Goal: Contribute content

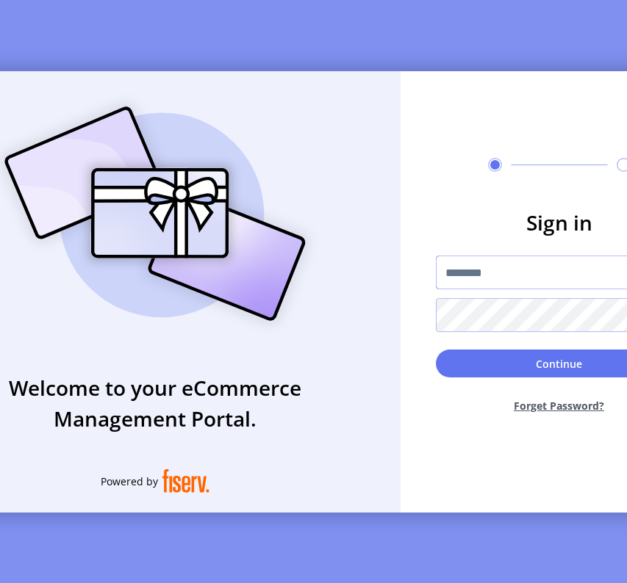
type input "**********"
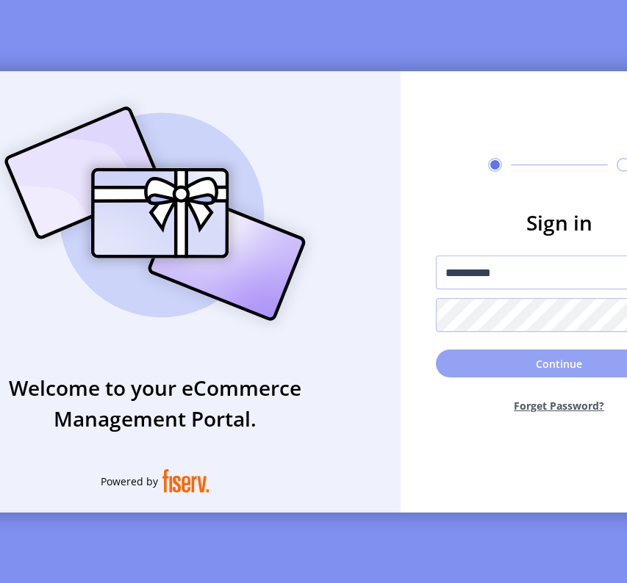
click at [513, 364] on button "Continue" at bounding box center [559, 364] width 247 height 28
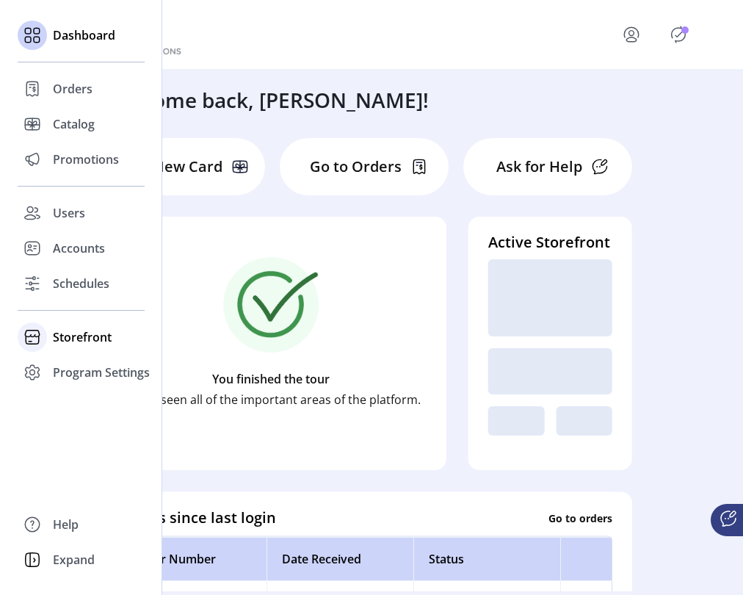
click at [73, 342] on span "Storefront" at bounding box center [82, 337] width 59 height 18
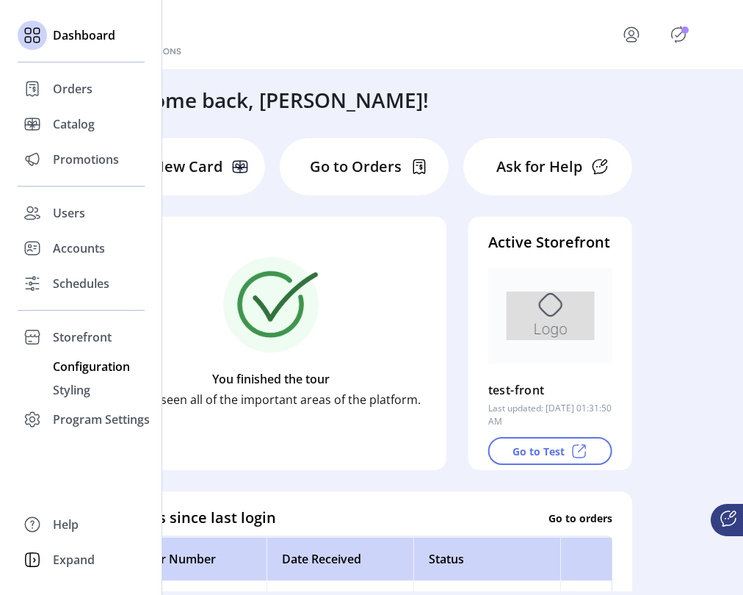
click at [70, 366] on span "Configuration" at bounding box center [91, 367] width 77 height 18
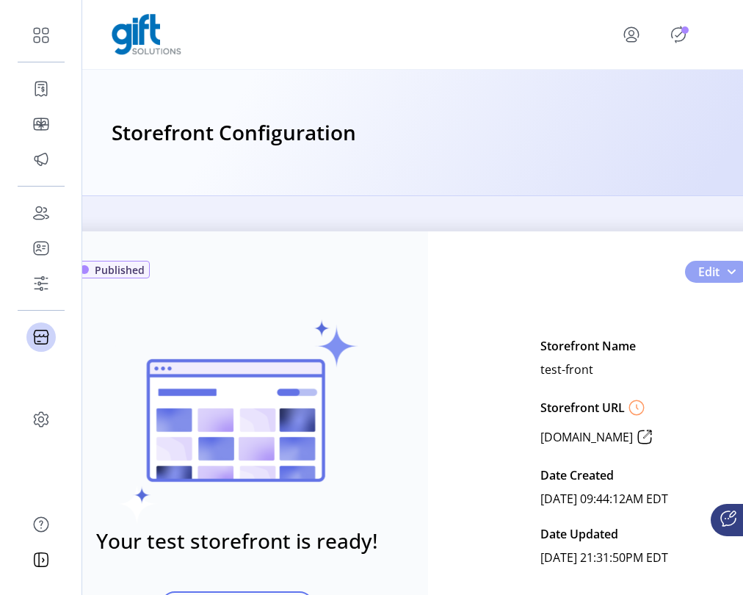
click at [626, 275] on span "Edit" at bounding box center [708, 272] width 21 height 18
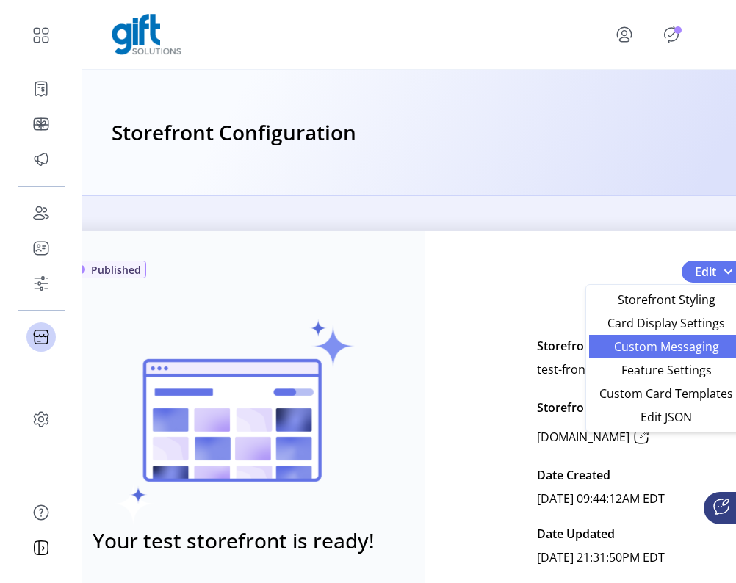
click at [626, 347] on span "Custom Messaging" at bounding box center [666, 347] width 137 height 12
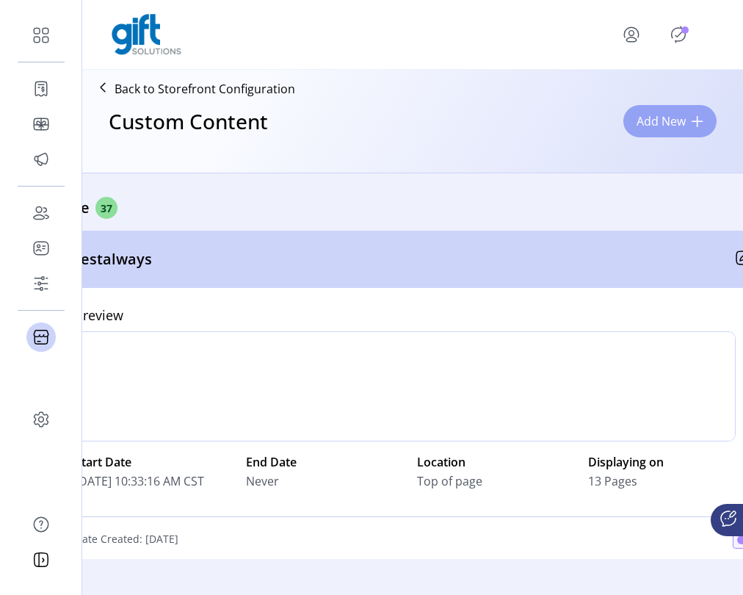
click at [626, 123] on span "Add New" at bounding box center [661, 121] width 49 height 18
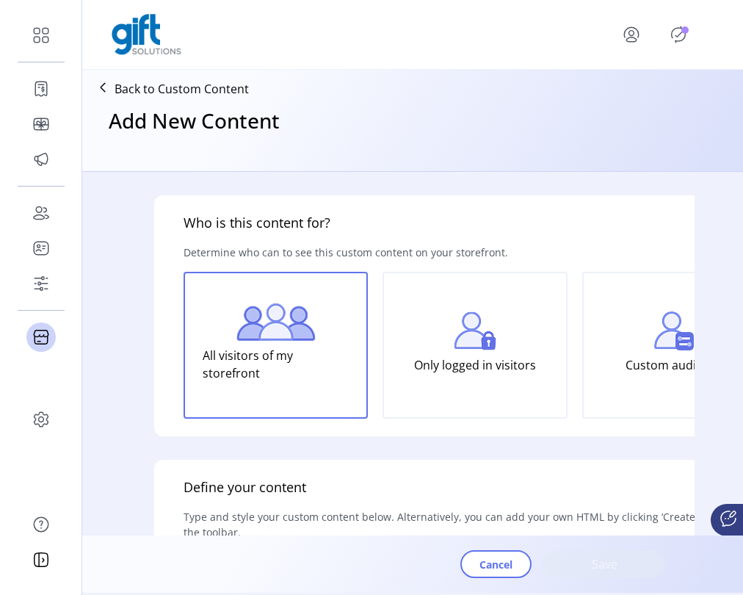
click at [626, 111] on div "Add New Content" at bounding box center [412, 133] width 649 height 63
click at [626, 123] on div "Add New Content" at bounding box center [412, 133] width 649 height 63
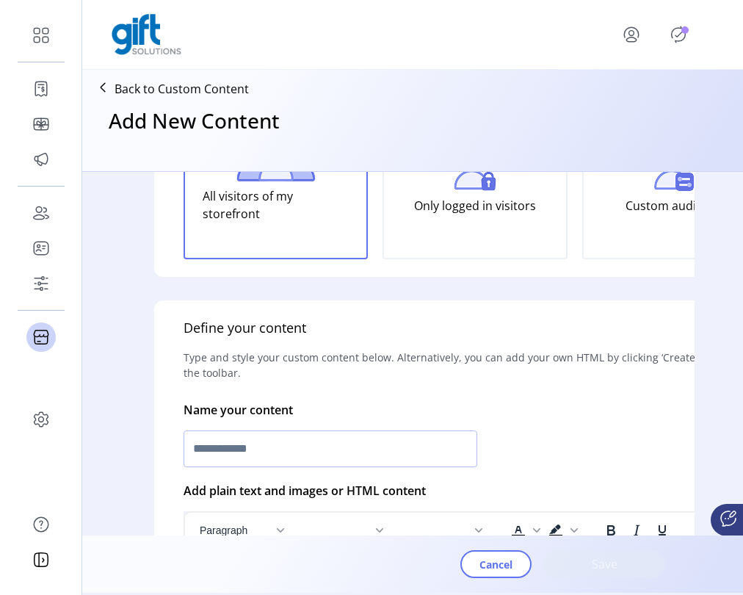
scroll to position [203, 0]
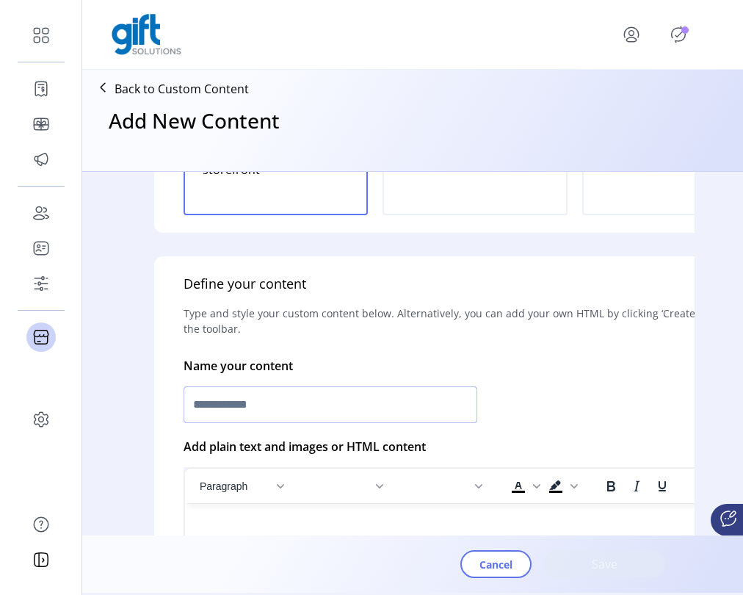
click at [355, 399] on input "text" at bounding box center [331, 404] width 294 height 37
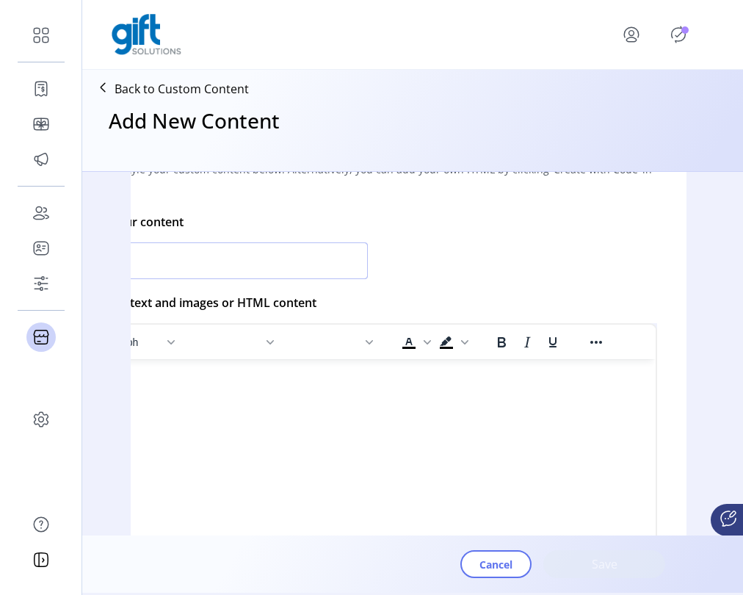
scroll to position [347, 109]
click at [600, 344] on icon "Reveal or hide additional toolbar items" at bounding box center [597, 342] width 18 height 18
type input "****"
click at [482, 378] on icon "Insert/edit image" at bounding box center [476, 370] width 18 height 18
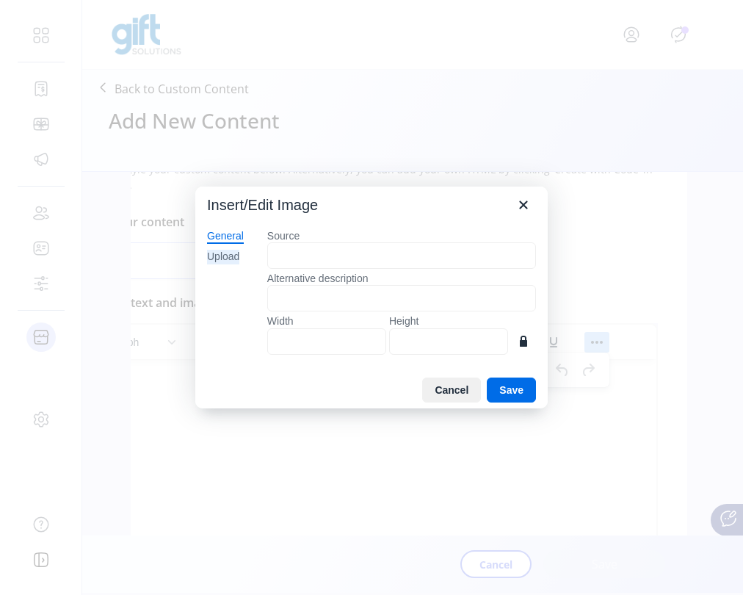
click at [234, 256] on div "Upload" at bounding box center [223, 257] width 32 height 15
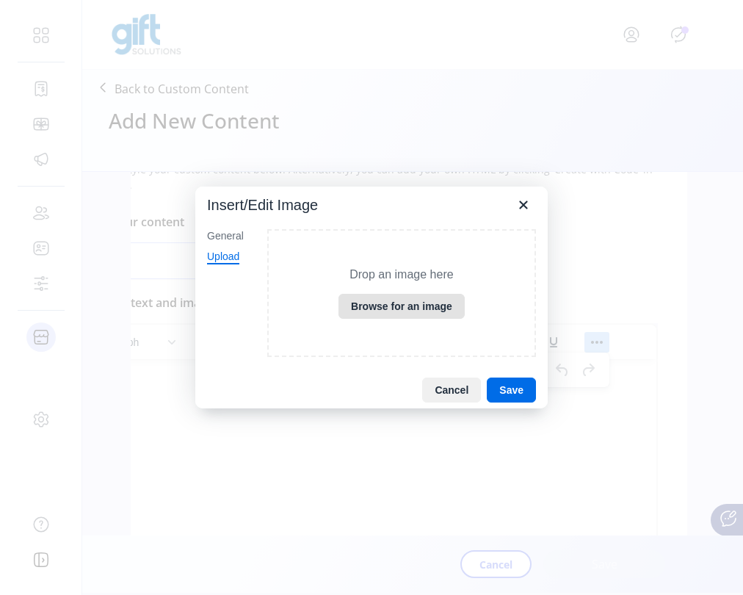
click at [430, 308] on button "Browse for an image" at bounding box center [402, 306] width 126 height 25
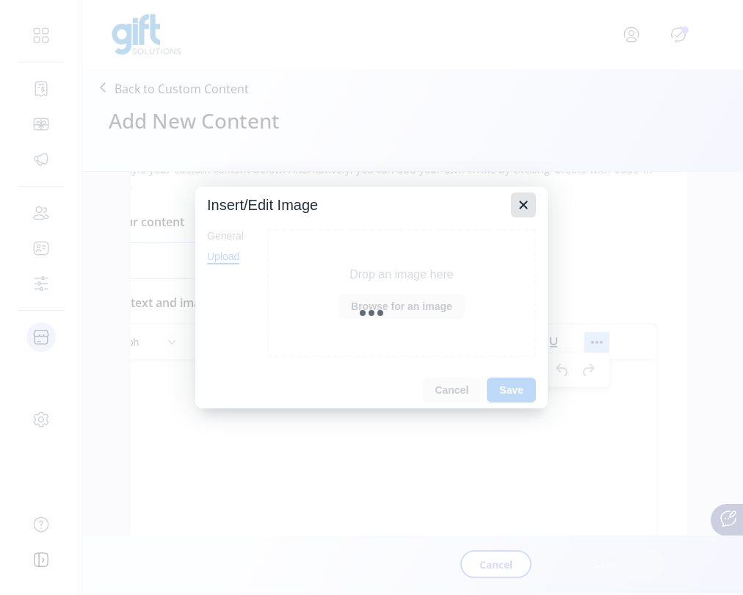
click at [527, 204] on icon "Close" at bounding box center [524, 205] width 18 height 18
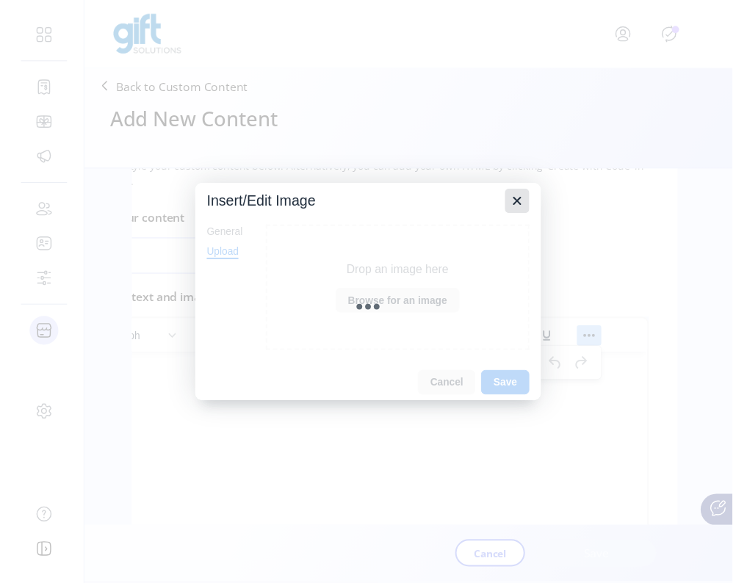
scroll to position [347, 0]
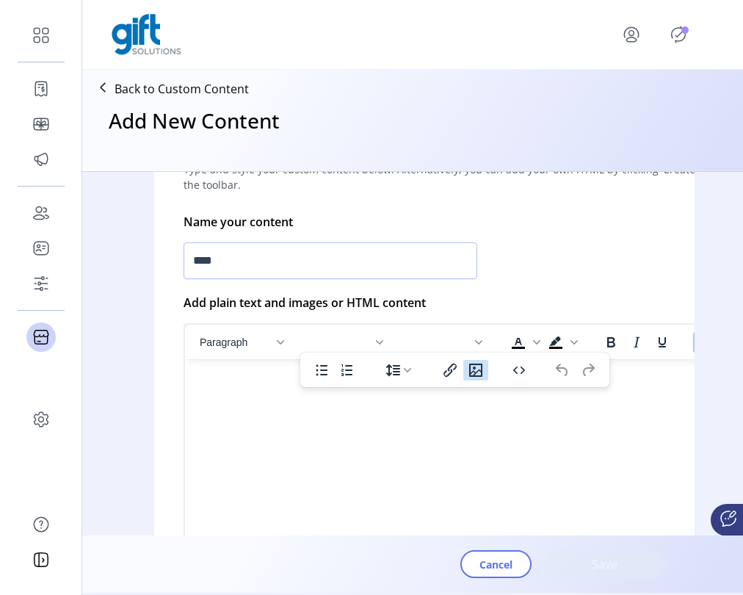
click at [477, 370] on icon "Insert/edit image" at bounding box center [476, 370] width 18 height 18
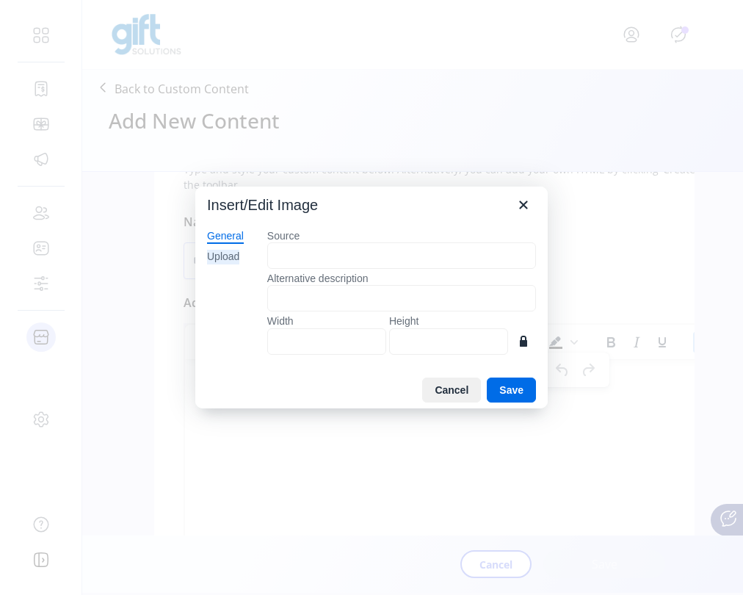
click at [226, 256] on div "Upload" at bounding box center [223, 257] width 32 height 15
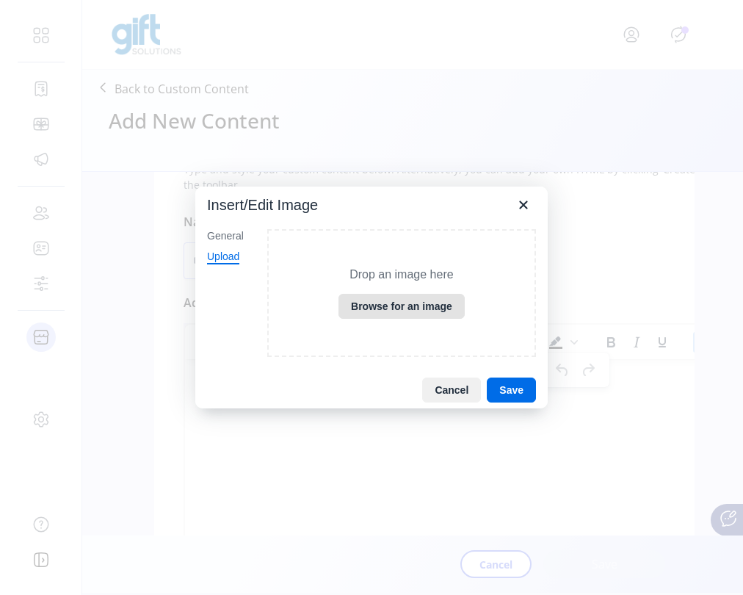
click at [432, 303] on button "Browse for an image" at bounding box center [402, 306] width 126 height 25
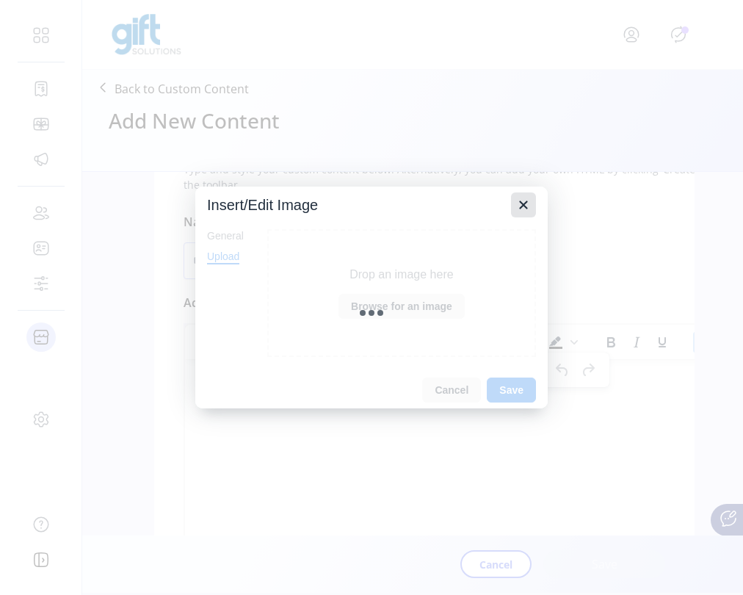
click at [525, 203] on icon "Close" at bounding box center [523, 205] width 8 height 8
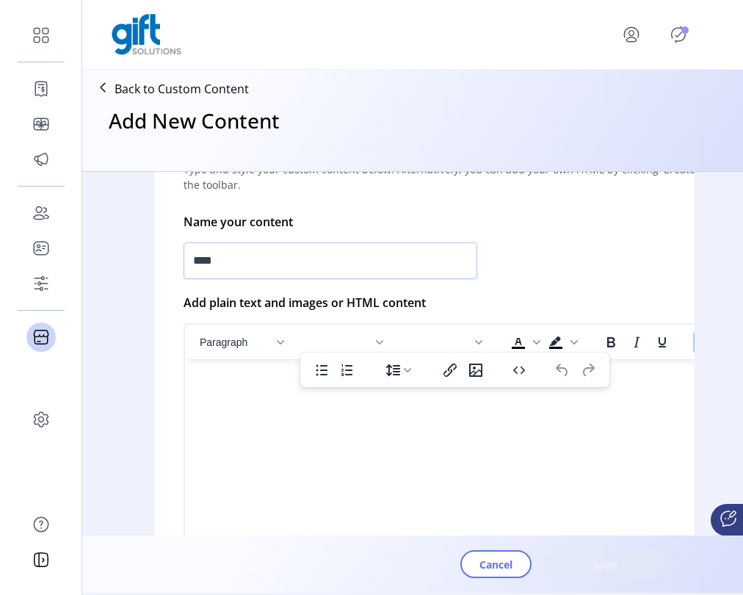
click at [561, 50] on div at bounding box center [413, 34] width 602 height 41
click at [490, 563] on span "Cancel" at bounding box center [496, 564] width 33 height 15
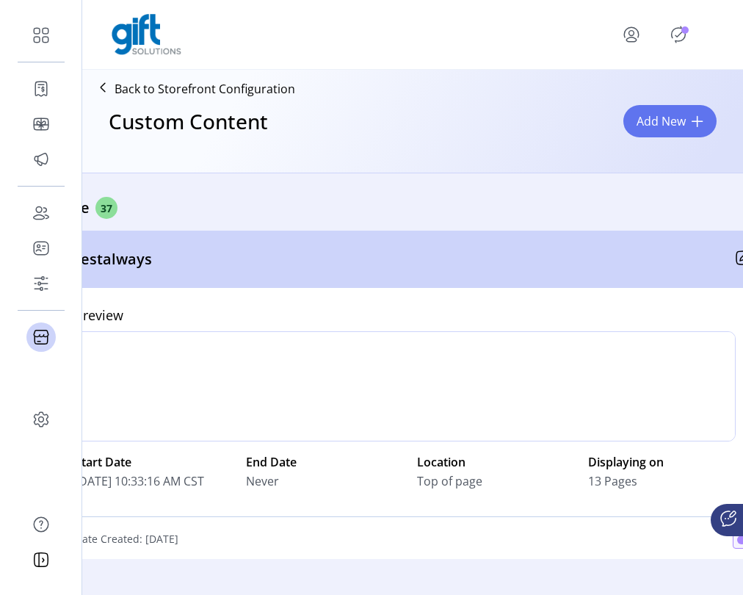
click at [626, 0] on html "Dashboard Orders Catalog Promotions Users Accounts Schedules Storefront Configu…" at bounding box center [371, 297] width 743 height 595
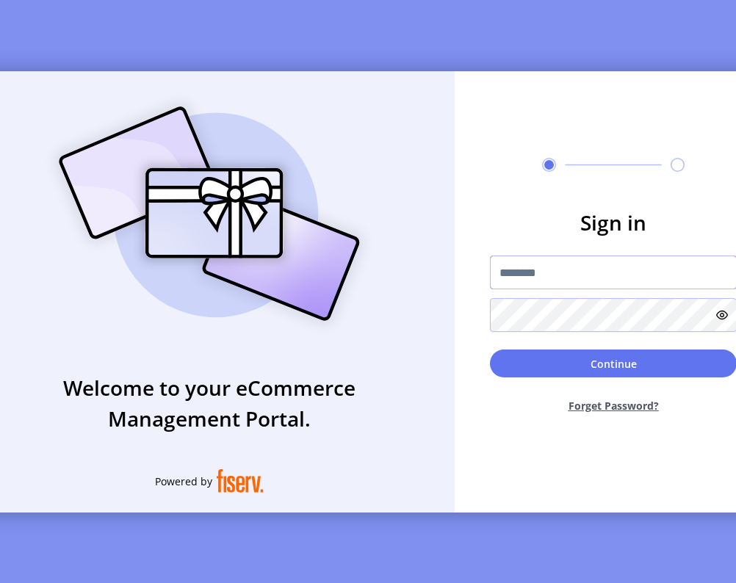
type input "**********"
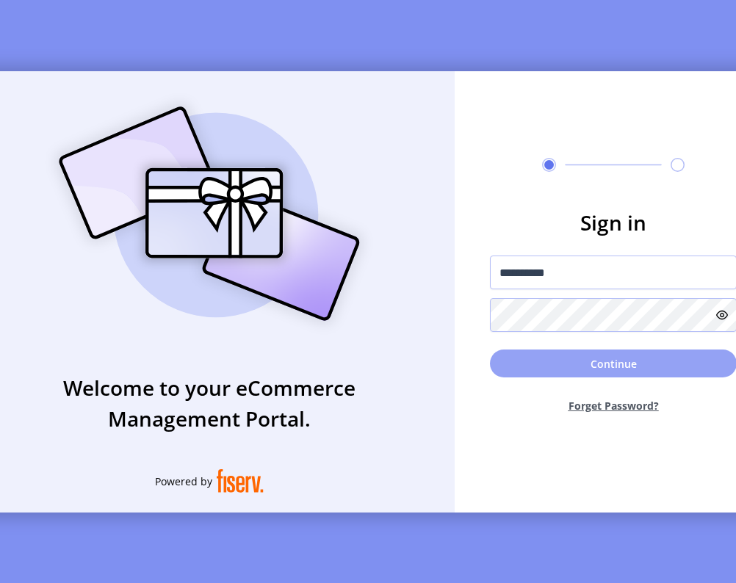
click at [557, 364] on button "Continue" at bounding box center [613, 364] width 247 height 28
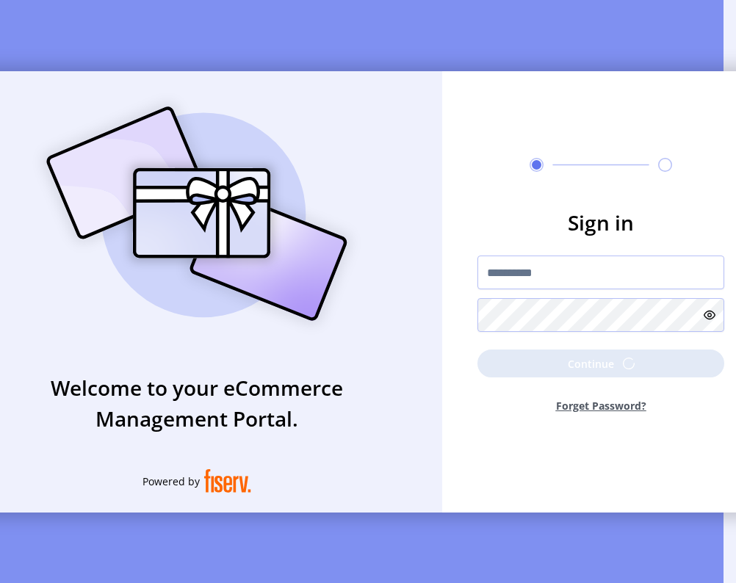
scroll to position [3, 0]
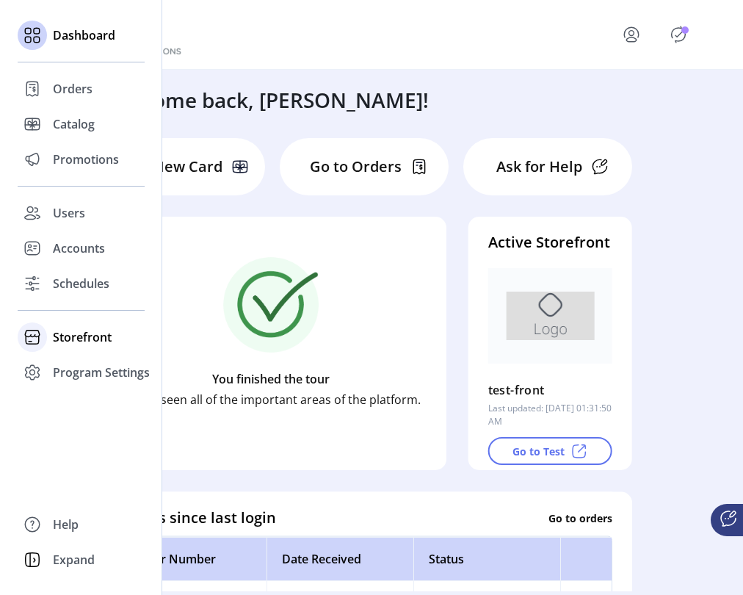
click at [105, 337] on span "Storefront" at bounding box center [82, 337] width 59 height 18
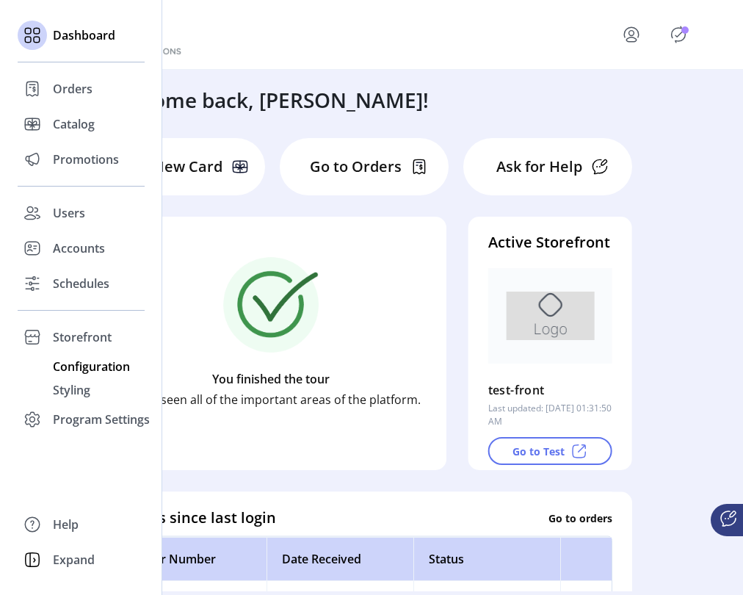
click at [104, 367] on span "Configuration" at bounding box center [91, 367] width 77 height 18
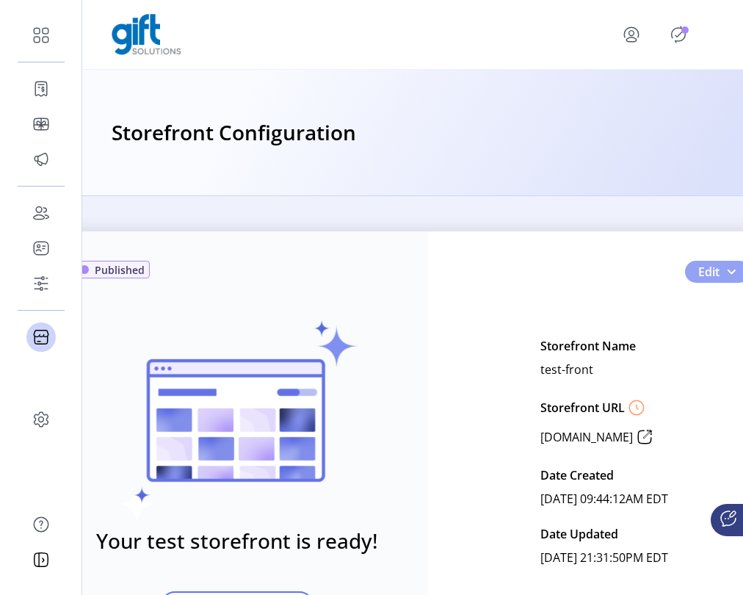
click at [626, 273] on span "Edit" at bounding box center [708, 272] width 21 height 18
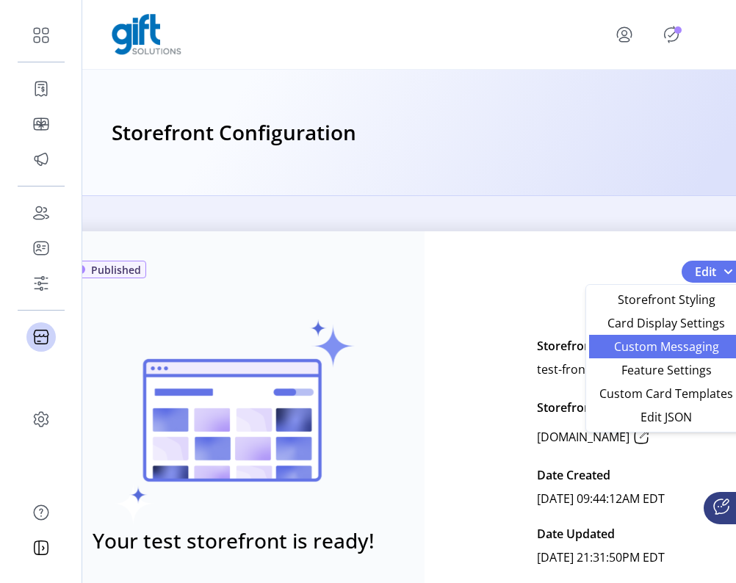
click at [626, 341] on span "Custom Messaging" at bounding box center [666, 347] width 137 height 12
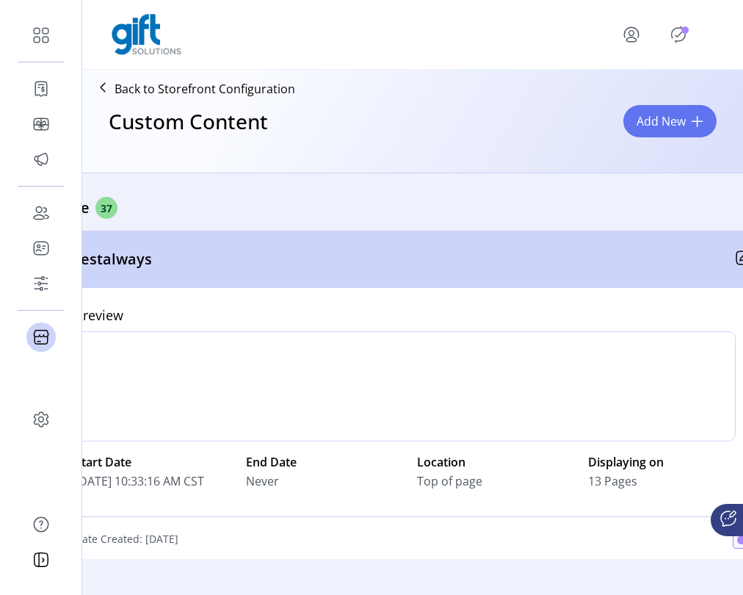
click at [626, 121] on span at bounding box center [698, 121] width 12 height 12
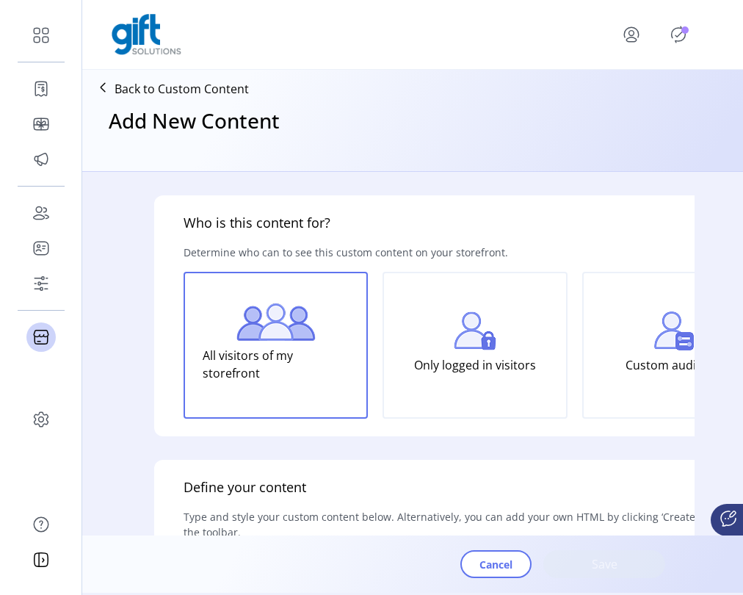
click at [626, 120] on div "Add New Content" at bounding box center [412, 133] width 649 height 63
